Goal: Information Seeking & Learning: Learn about a topic

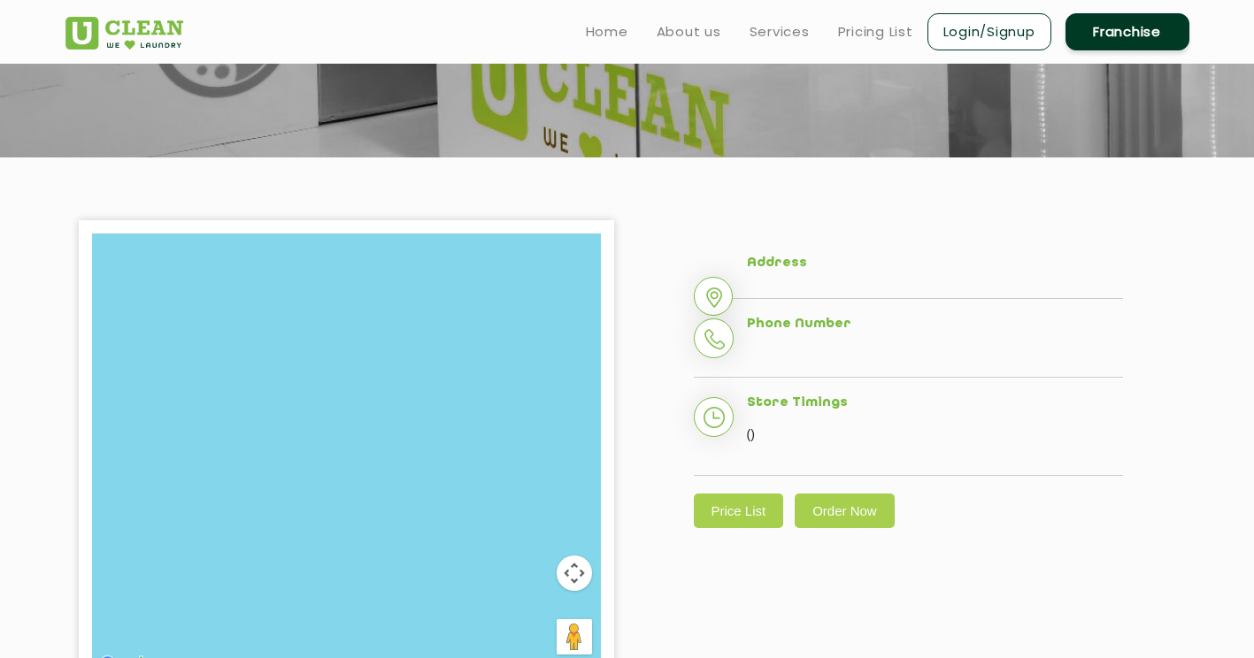
scroll to position [265, 0]
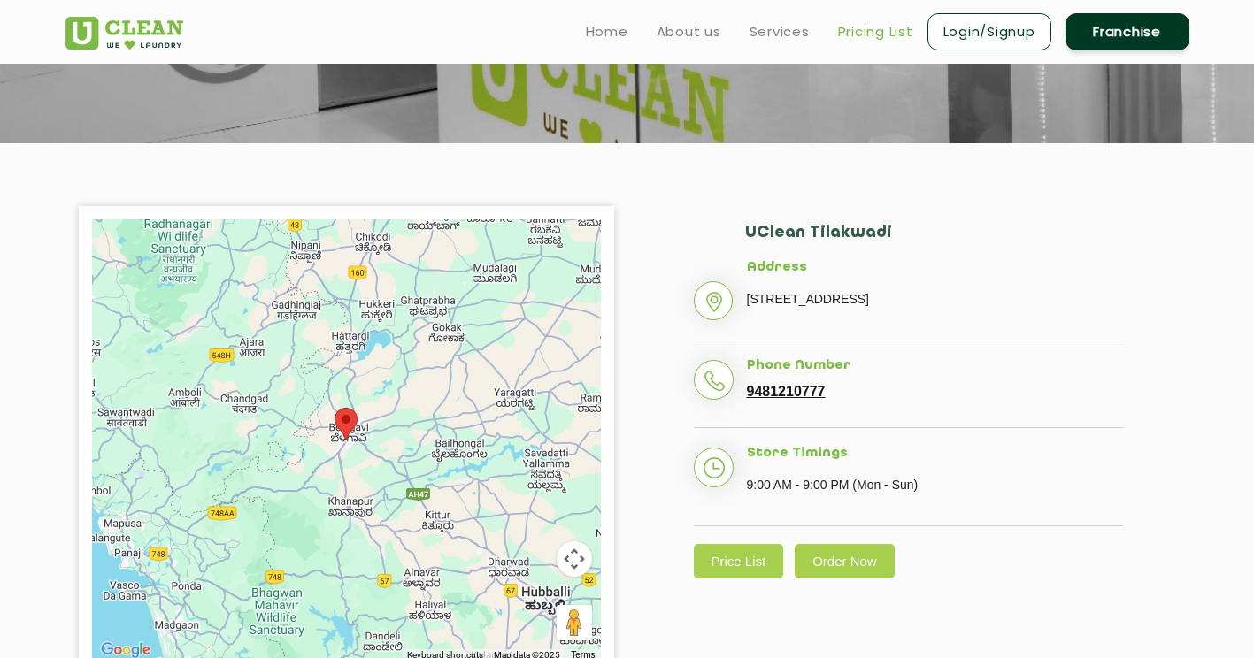
click at [876, 23] on link "Pricing List" at bounding box center [875, 31] width 75 height 21
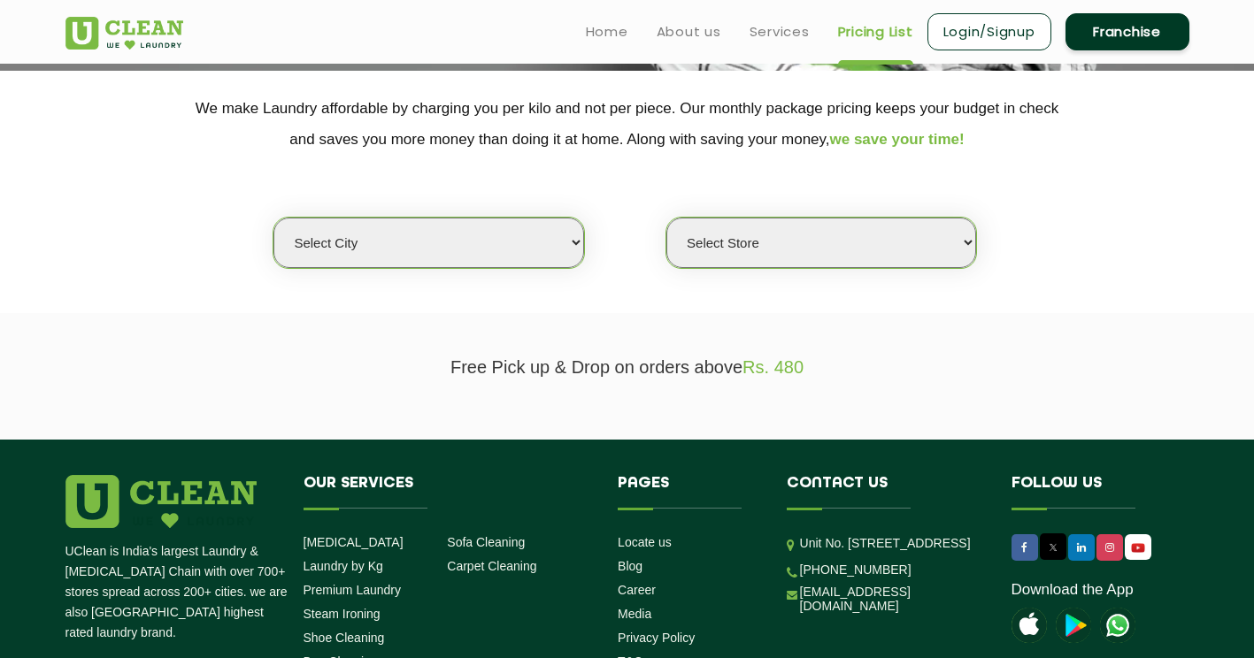
scroll to position [354, 0]
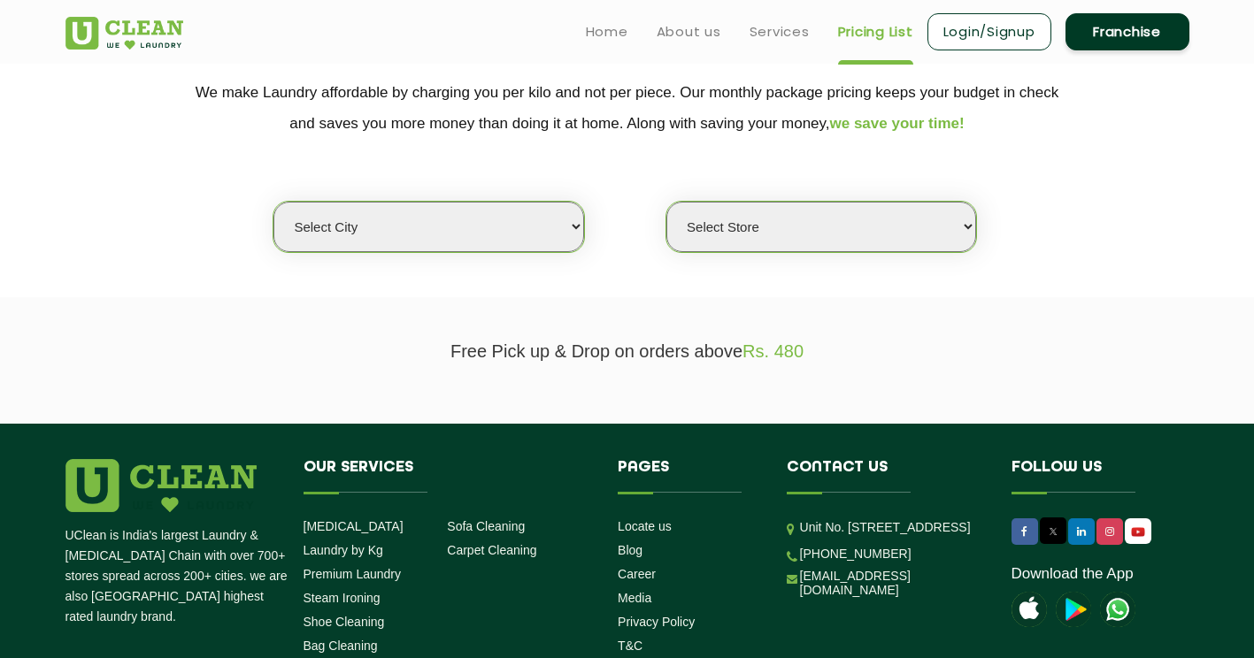
click at [522, 242] on select "Select city [GEOGRAPHIC_DATA] [GEOGRAPHIC_DATA] [GEOGRAPHIC_DATA] [GEOGRAPHIC_D…" at bounding box center [428, 227] width 310 height 50
select select "7"
click at [273, 202] on select "Select city [GEOGRAPHIC_DATA] [GEOGRAPHIC_DATA] [GEOGRAPHIC_DATA] [GEOGRAPHIC_D…" at bounding box center [428, 227] width 310 height 50
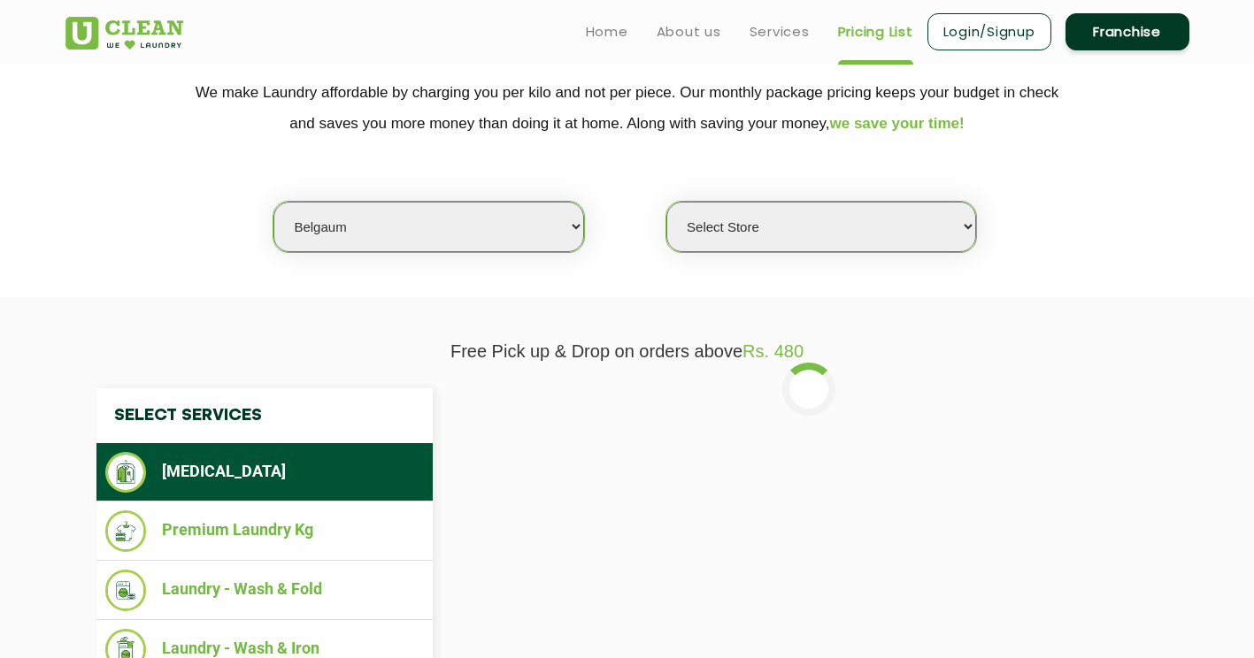
click at [795, 234] on select "Select Store [GEOGRAPHIC_DATA][PERSON_NAME] UClean Tilakwadi" at bounding box center [821, 227] width 310 height 50
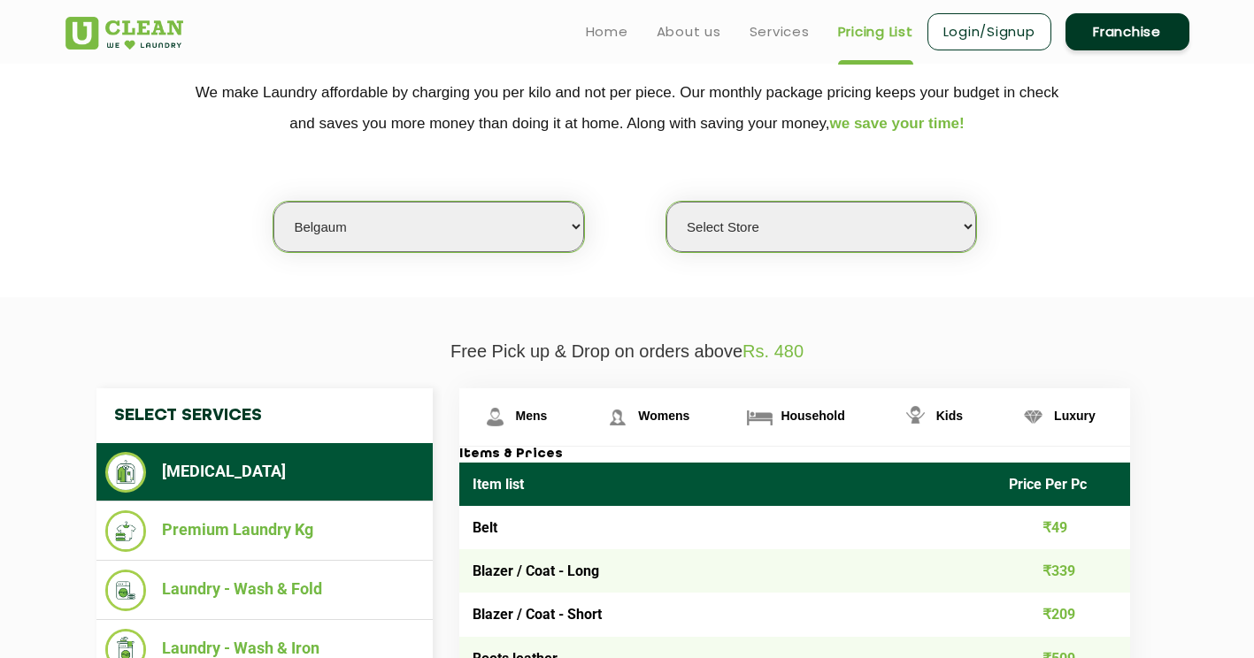
select select "58"
click at [666, 202] on select "Select Store [GEOGRAPHIC_DATA][PERSON_NAME] UClean Tilakwadi" at bounding box center [821, 227] width 310 height 50
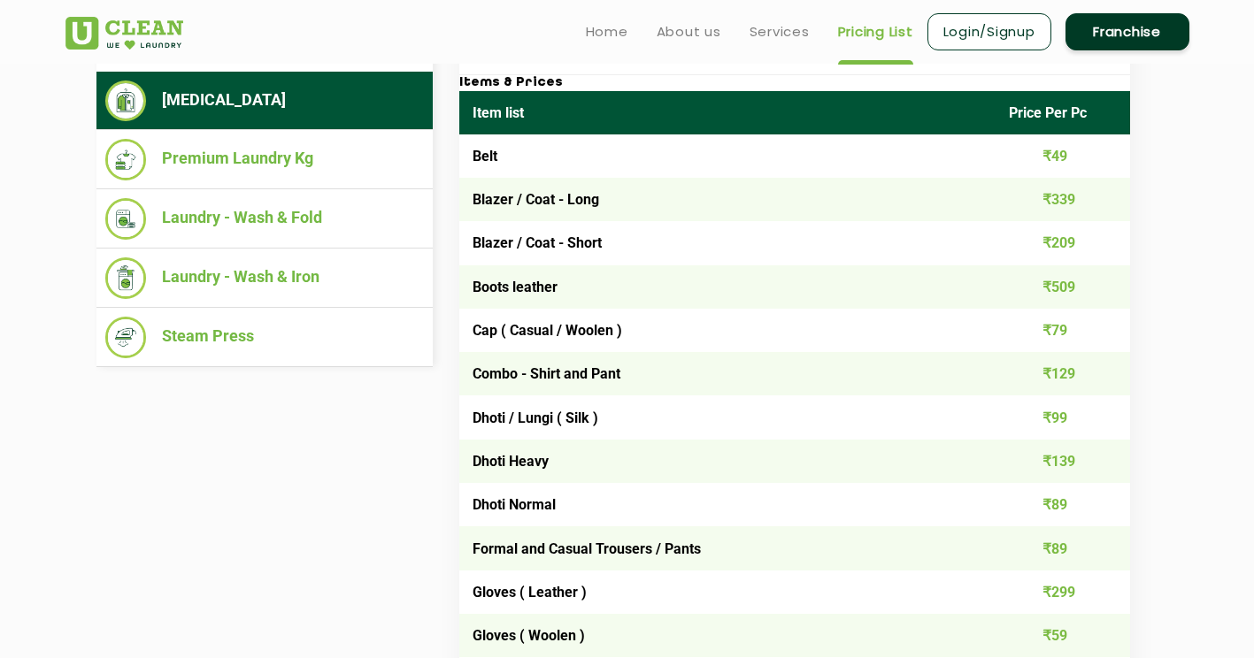
scroll to position [593, 0]
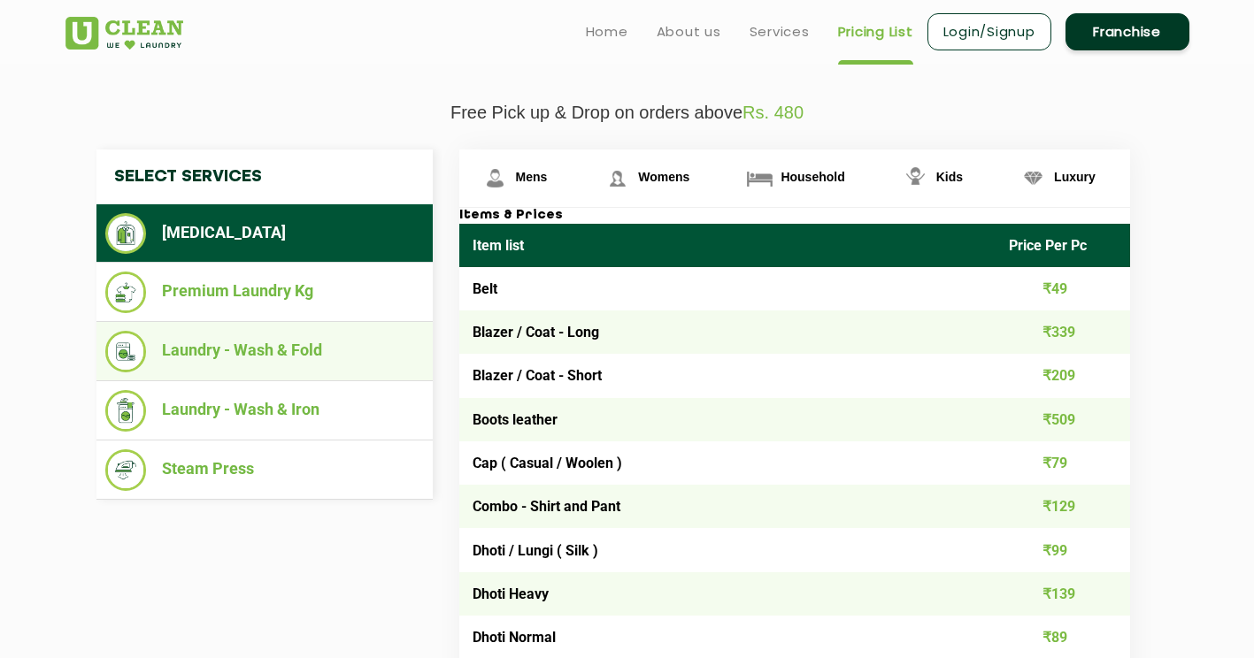
click at [246, 368] on li "Laundry - Wash & Fold" at bounding box center [264, 352] width 319 height 42
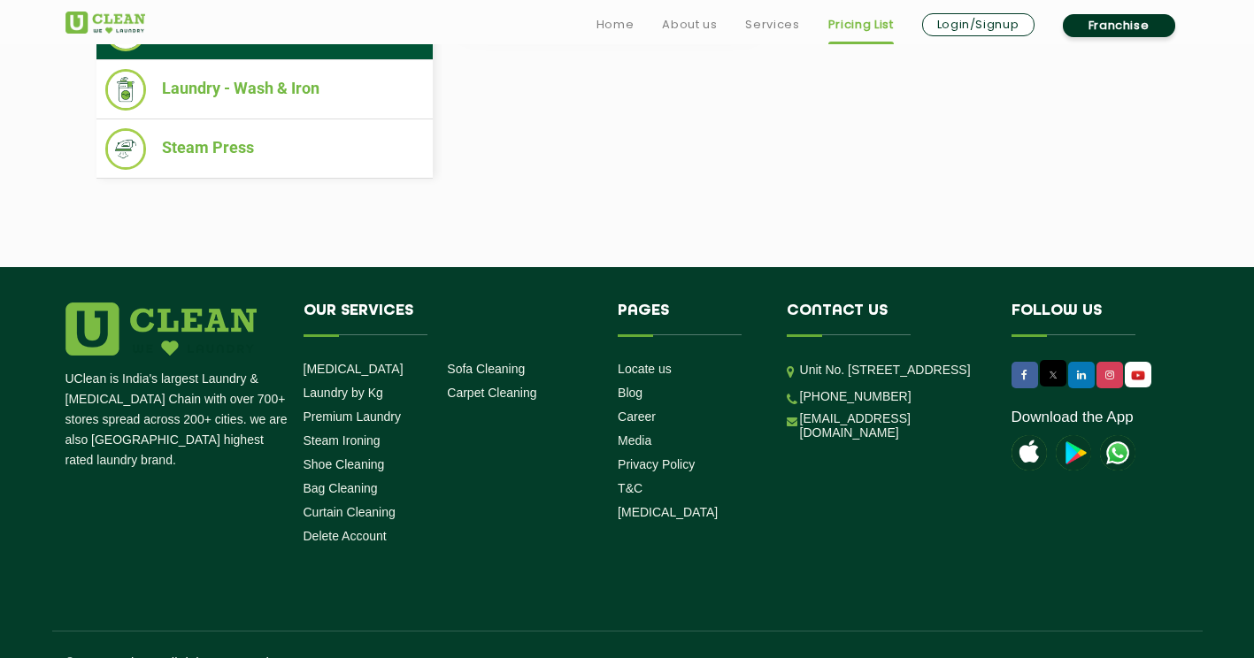
scroll to position [945, 0]
